Goal: Information Seeking & Learning: Understand process/instructions

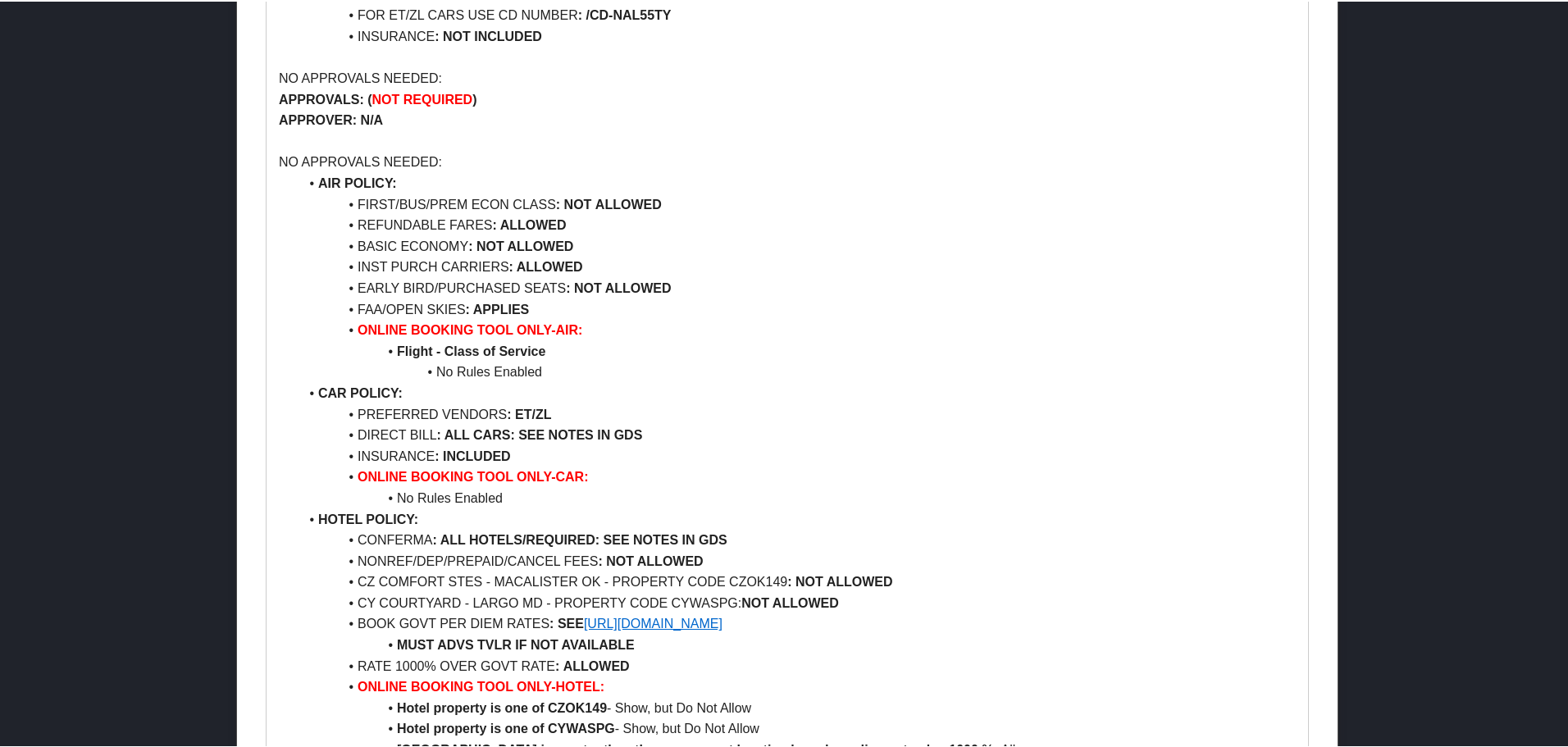
scroll to position [1491, 0]
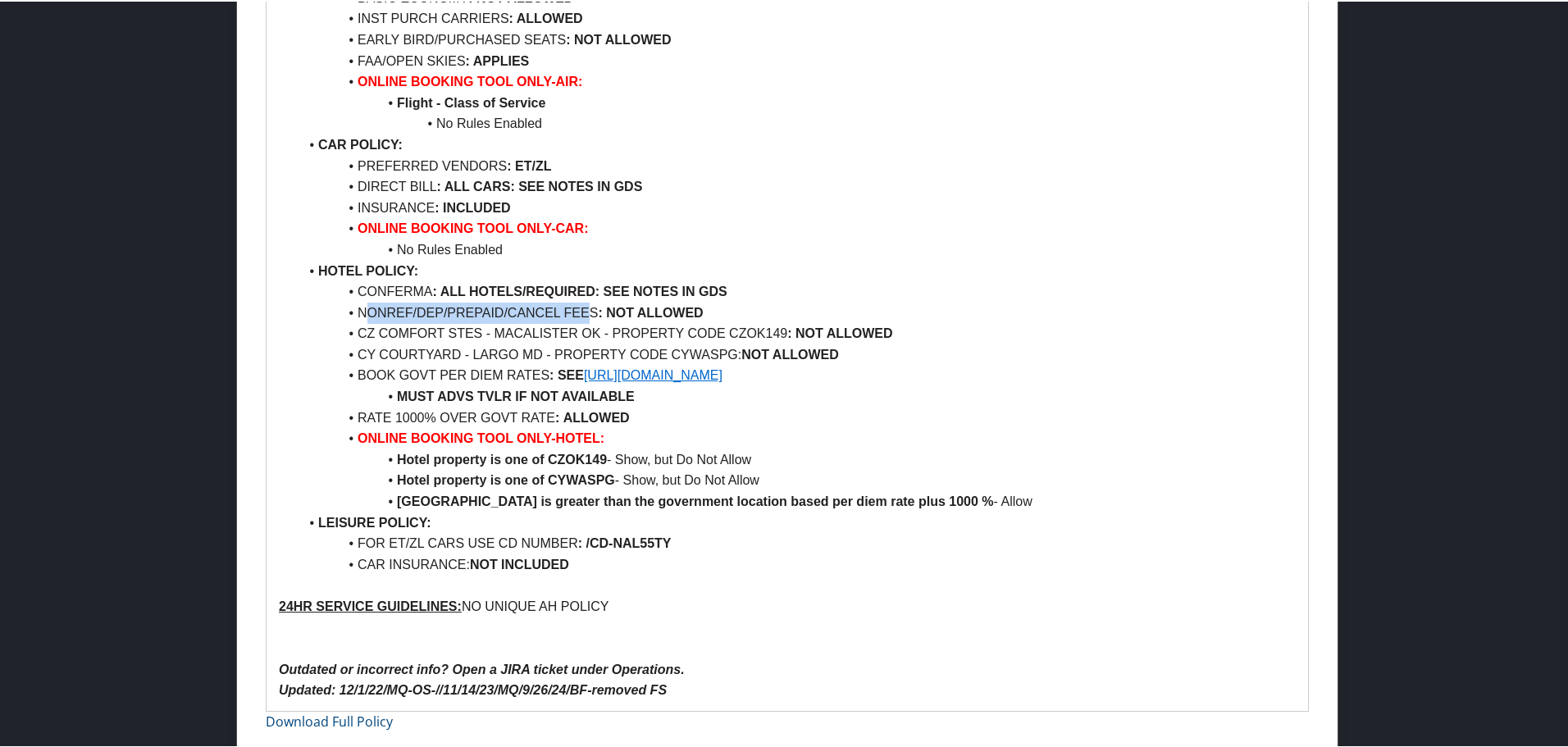
drag, startPoint x: 362, startPoint y: 307, endPoint x: 587, endPoint y: 307, distance: 225.0
click at [588, 307] on li "NONREF/DEP/PREPAID/CANCEL FEES : NOT ALLOWED" at bounding box center [797, 312] width 997 height 22
